Goal: Task Accomplishment & Management: Complete application form

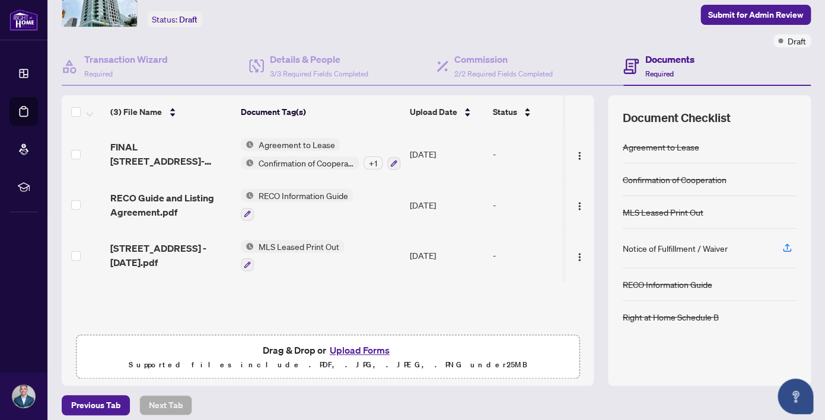
scroll to position [68, 0]
click at [352, 353] on button "Upload Forms" at bounding box center [359, 349] width 67 height 15
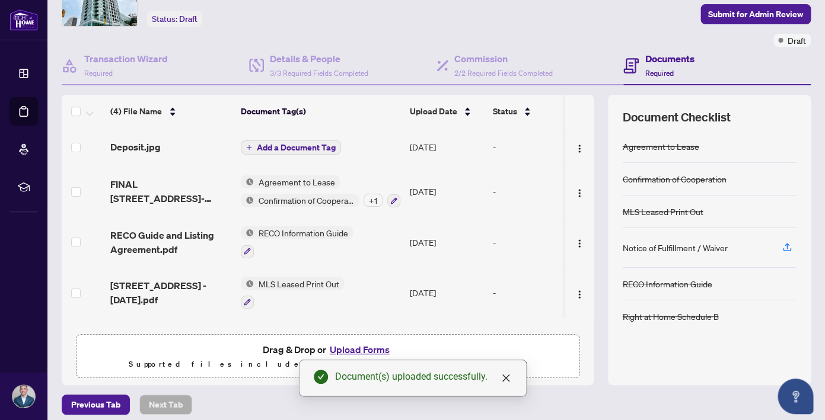
scroll to position [38, 0]
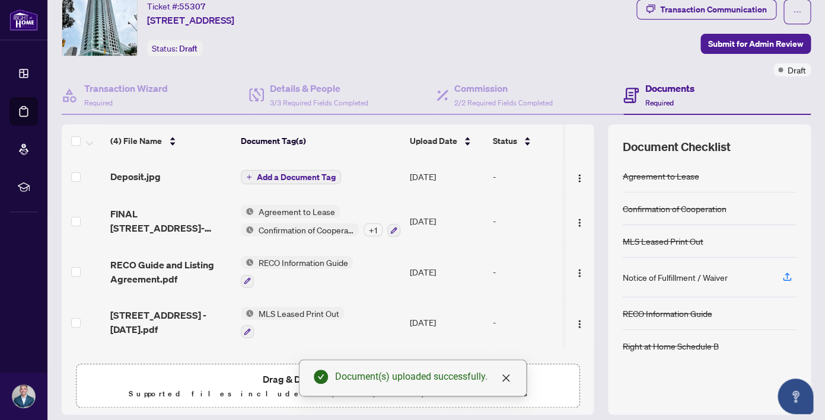
click at [281, 173] on span "Add a Document Tag" at bounding box center [296, 177] width 79 height 8
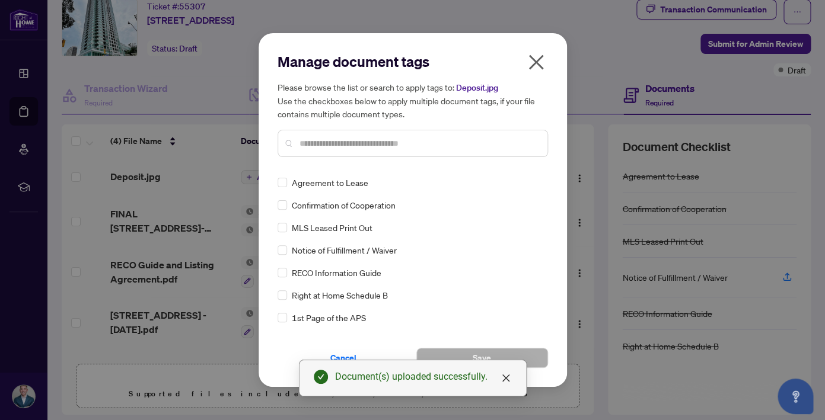
click at [333, 150] on div at bounding box center [413, 143] width 270 height 27
click at [346, 144] on input "text" at bounding box center [419, 143] width 238 height 13
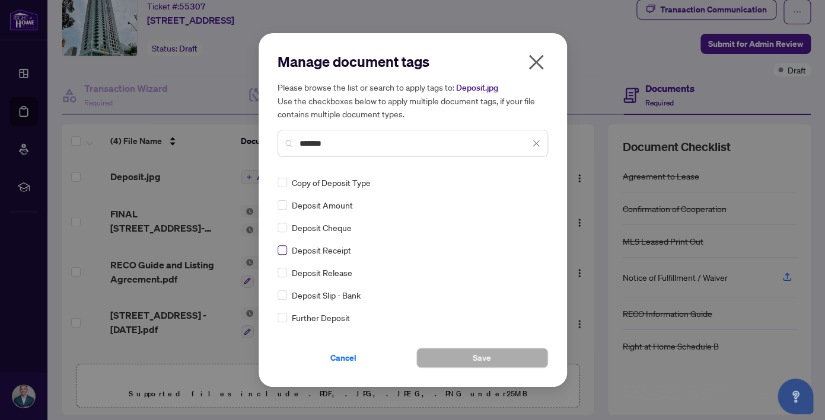
type input "*******"
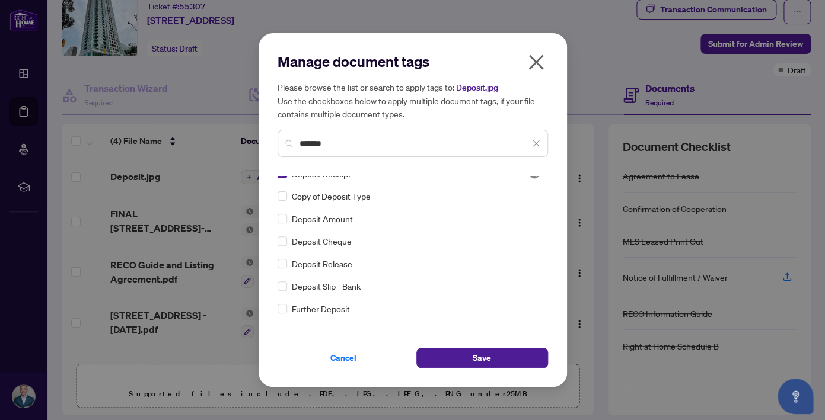
scroll to position [0, 0]
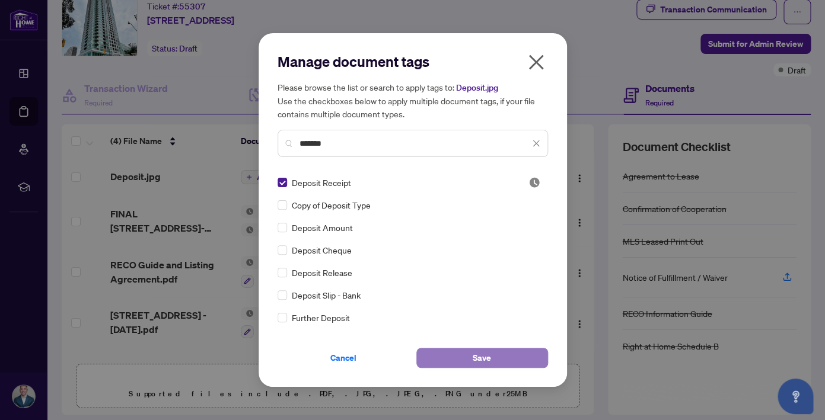
click at [477, 356] on span "Save" at bounding box center [482, 358] width 18 height 19
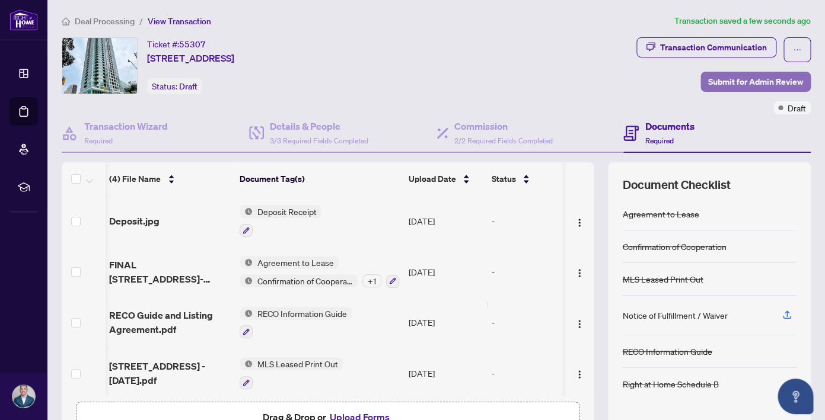
click at [741, 81] on span "Submit for Admin Review" at bounding box center [755, 81] width 95 height 19
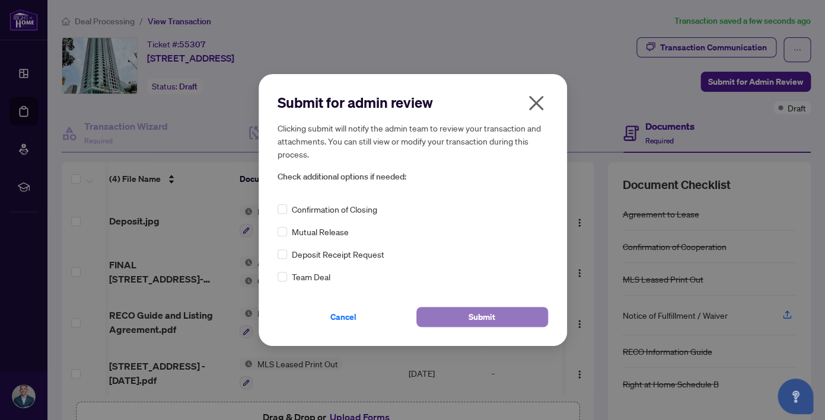
click at [479, 322] on span "Submit" at bounding box center [482, 317] width 27 height 19
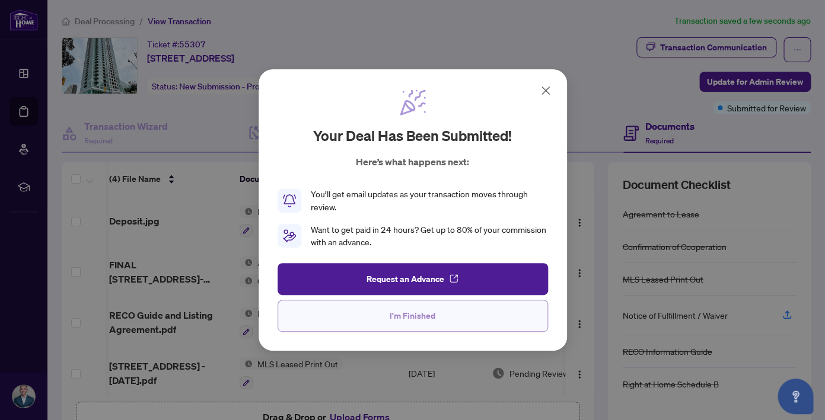
click at [404, 316] on span "I'm Finished" at bounding box center [413, 316] width 46 height 19
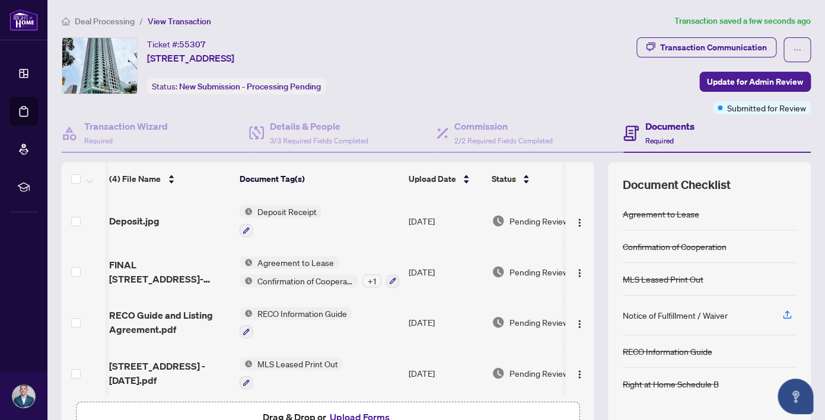
click at [116, 24] on span "Deal Processing" at bounding box center [105, 21] width 60 height 11
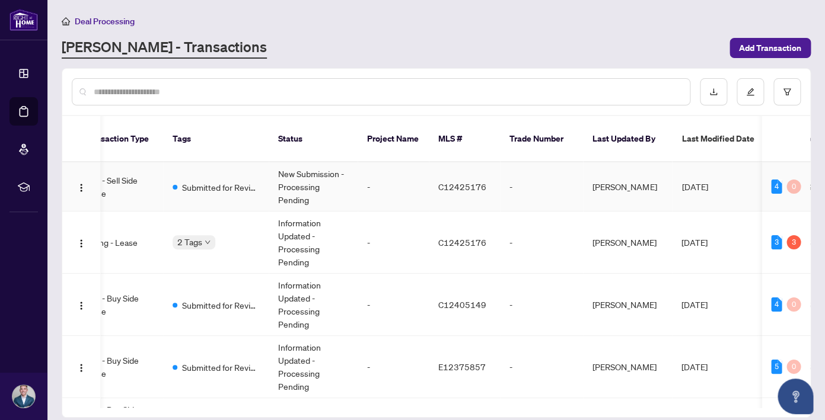
scroll to position [0, 245]
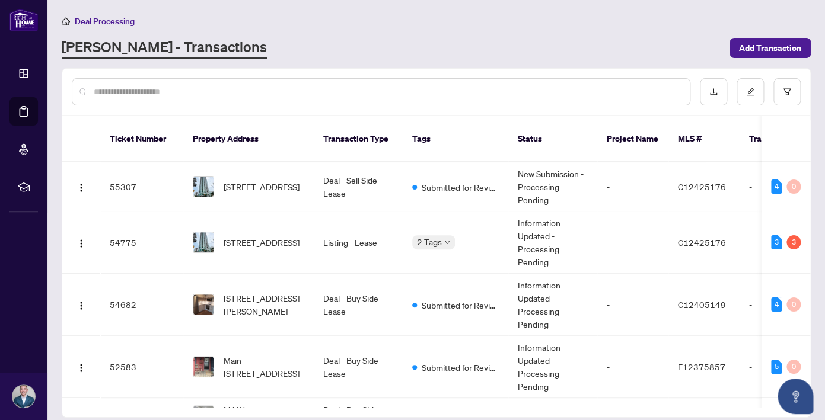
click at [322, 47] on div "[PERSON_NAME] - Transactions" at bounding box center [392, 47] width 661 height 21
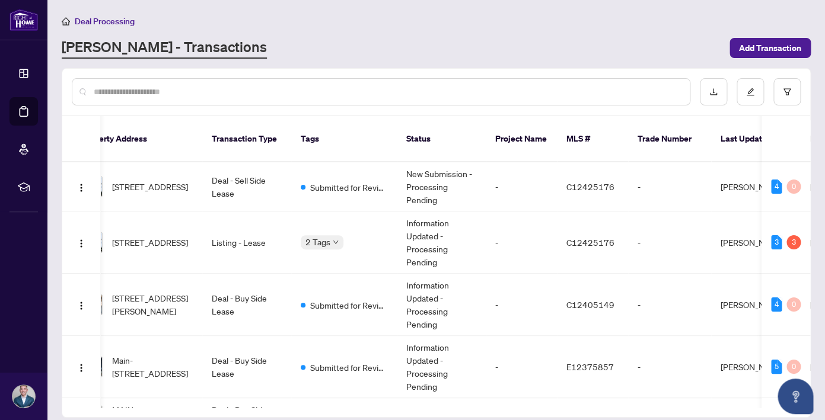
scroll to position [0, 122]
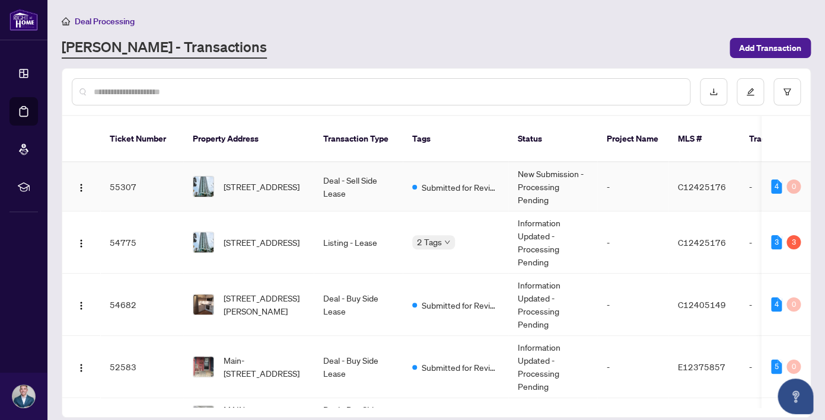
click at [251, 180] on span "[STREET_ADDRESS]" at bounding box center [262, 186] width 76 height 13
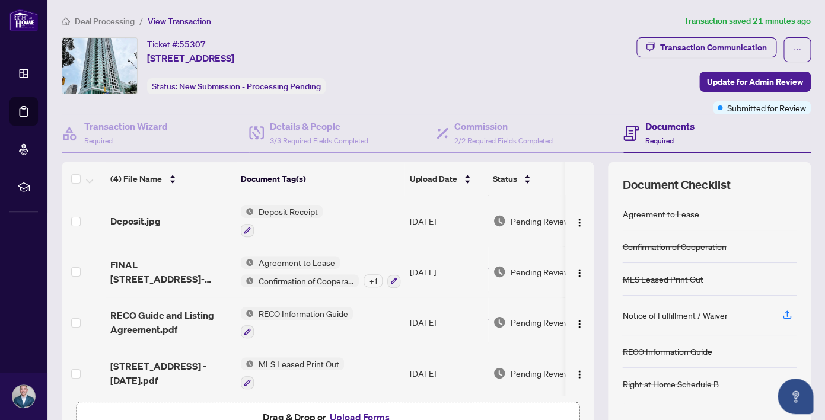
click at [101, 17] on span "Deal Processing" at bounding box center [105, 21] width 60 height 11
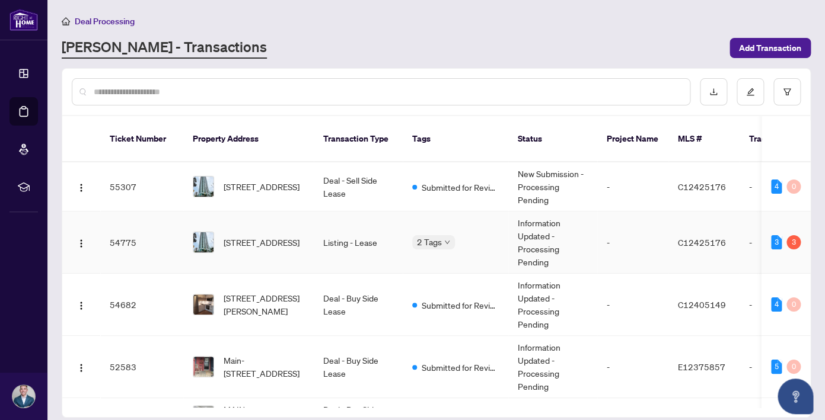
click at [444, 235] on div "2 Tags" at bounding box center [433, 242] width 43 height 14
click at [357, 215] on td "Listing - Lease" at bounding box center [358, 243] width 89 height 62
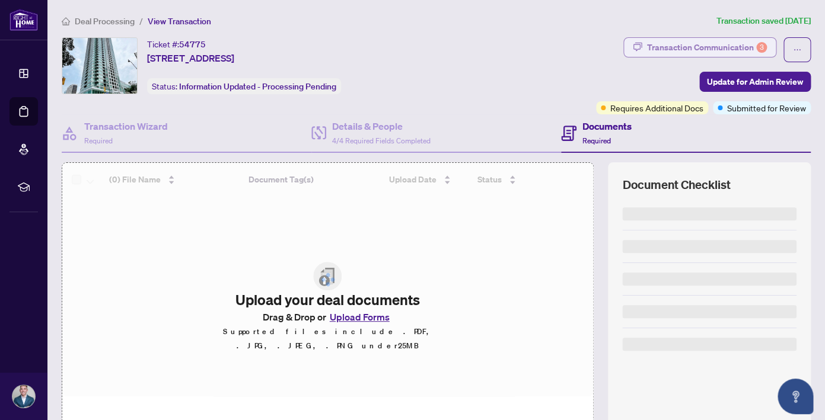
click at [756, 44] on div "Transaction Communication 3" at bounding box center [707, 47] width 120 height 19
type textarea "**********"
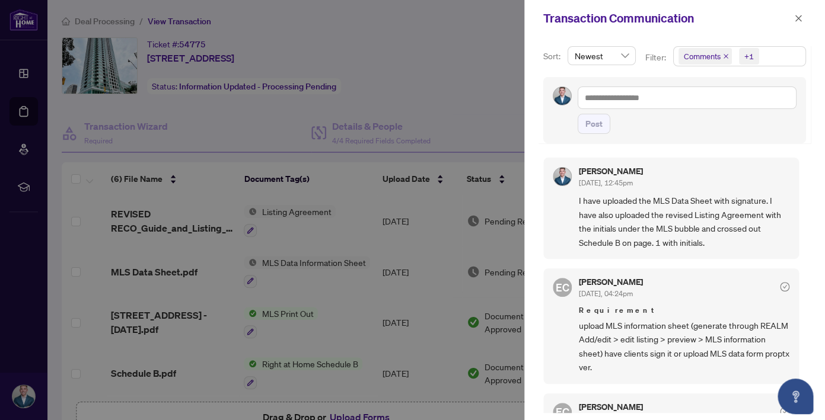
click at [320, 18] on div at bounding box center [412, 210] width 825 height 420
click at [799, 20] on icon "close" at bounding box center [798, 18] width 7 height 7
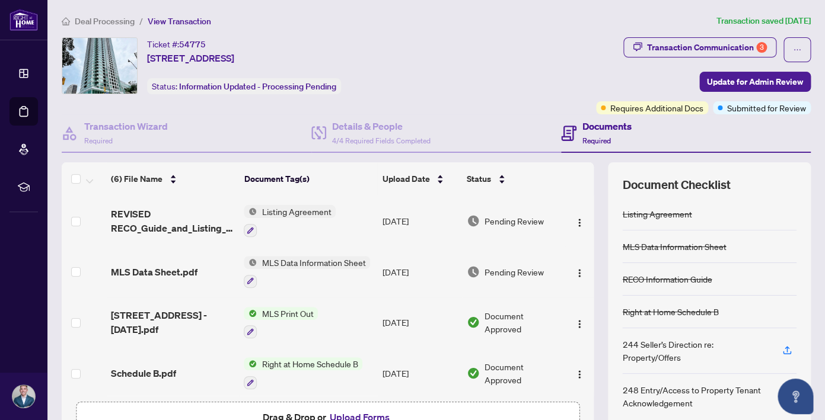
click at [128, 19] on span "Deal Processing" at bounding box center [105, 21] width 60 height 11
